Goal: Navigation & Orientation: Go to known website

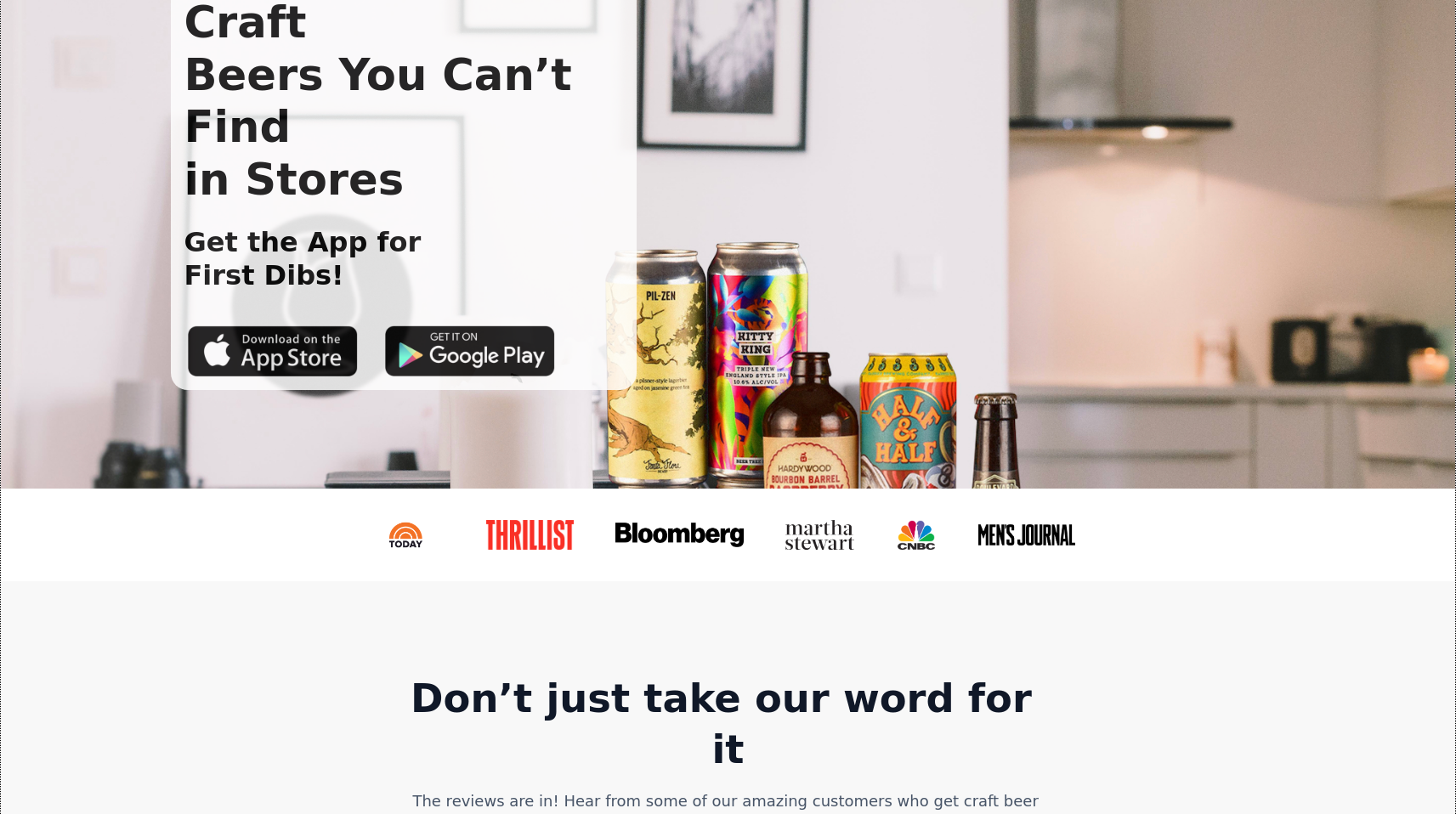
scroll to position [190, 0]
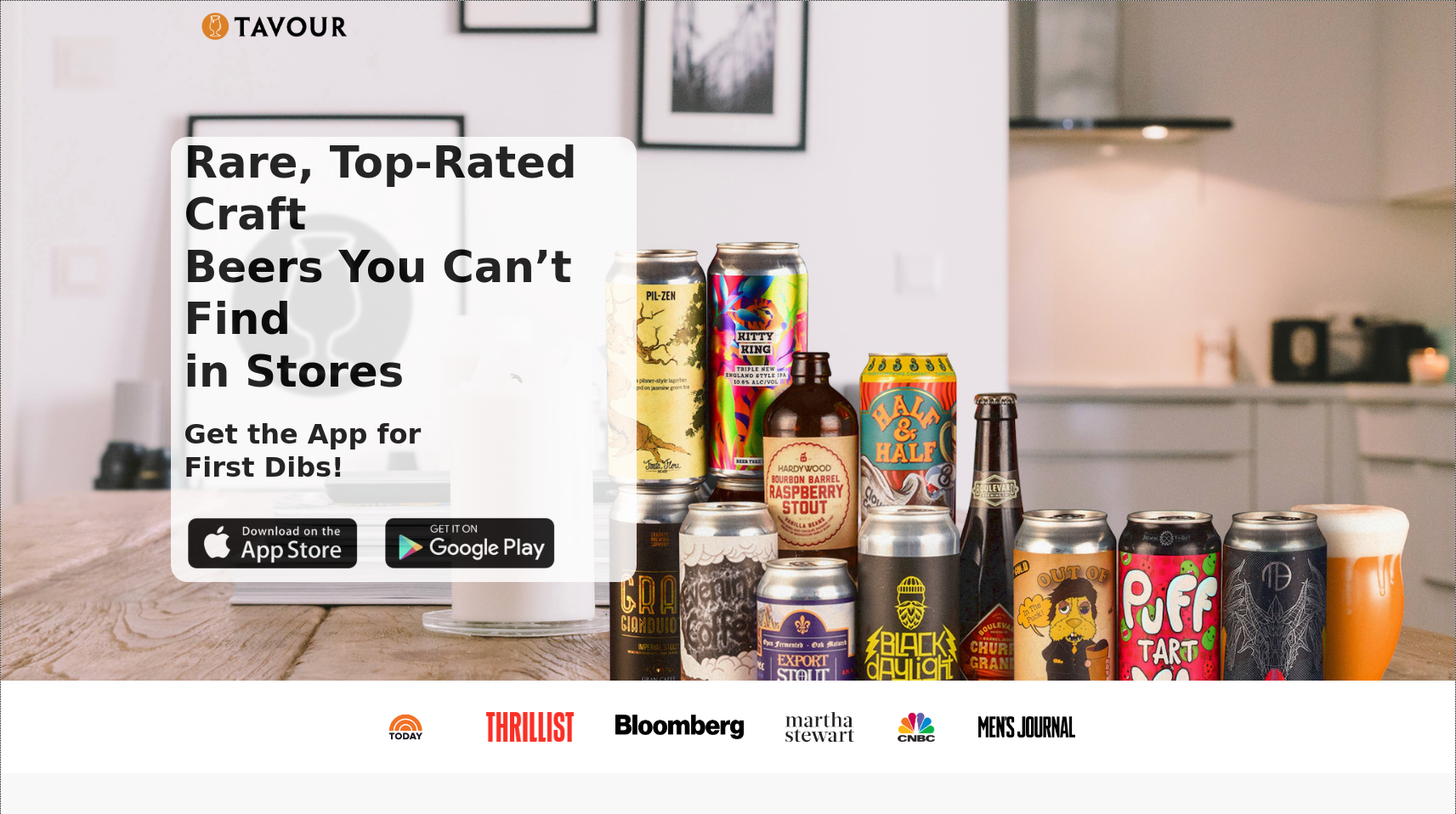
scroll to position [207, 0]
